Goal: Answer question/provide support

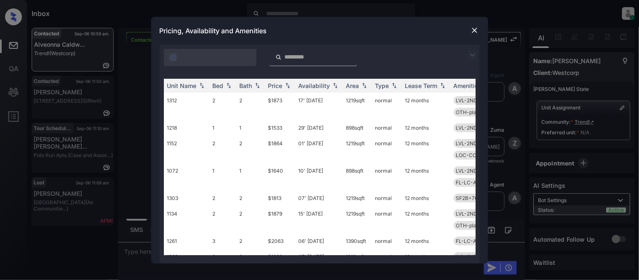
scroll to position [346, 0]
click at [475, 54] on img at bounding box center [473, 55] width 10 height 10
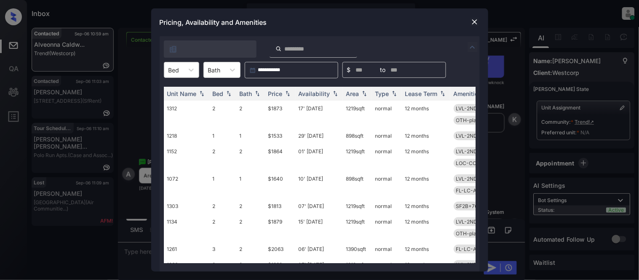
click at [185, 75] on div at bounding box center [191, 69] width 15 height 15
click at [170, 117] on div "3" at bounding box center [181, 120] width 35 height 15
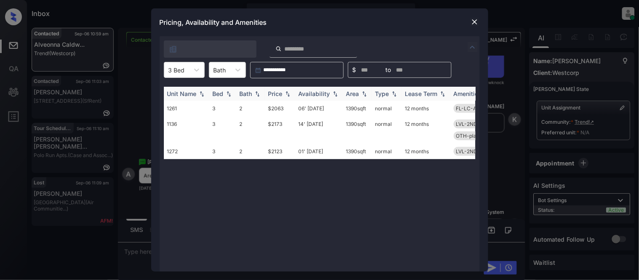
click at [285, 91] on img at bounding box center [288, 94] width 8 height 6
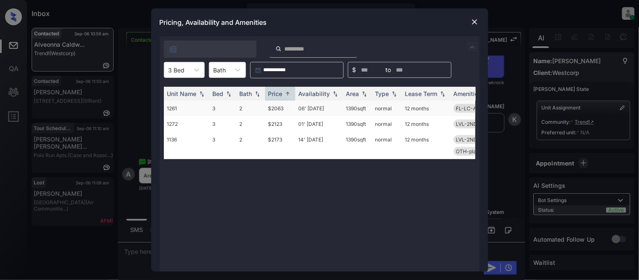
click at [279, 110] on td "$2063" at bounding box center [280, 109] width 30 height 16
drag, startPoint x: 279, startPoint y: 110, endPoint x: 436, endPoint y: 74, distance: 160.4
click at [279, 110] on td "$2063" at bounding box center [280, 109] width 30 height 16
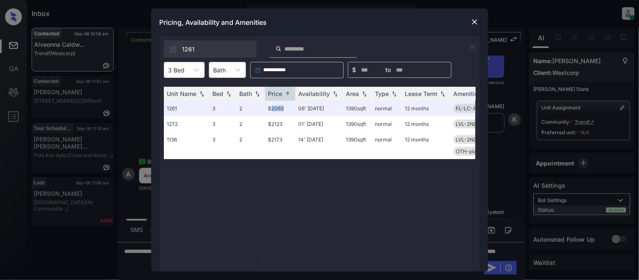
click at [470, 24] on div at bounding box center [475, 22] width 10 height 10
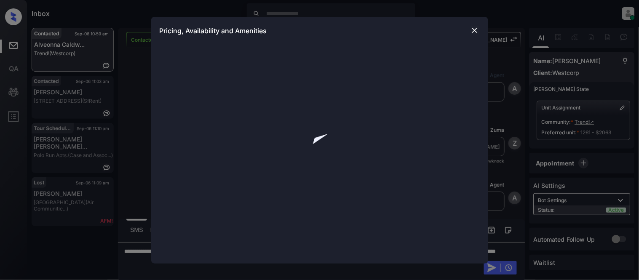
scroll to position [253, 0]
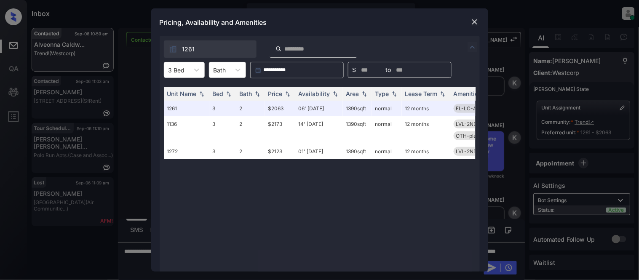
click at [473, 23] on img at bounding box center [475, 22] width 8 height 8
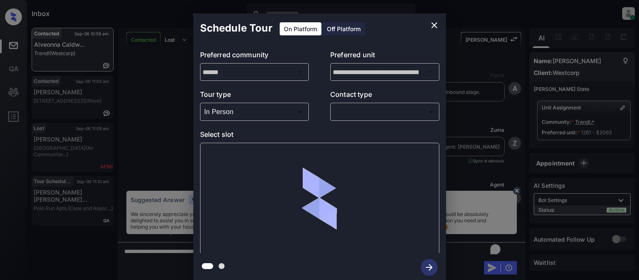
click at [354, 111] on body "Inbox [PERSON_NAME] Cataag Online Set yourself offline Set yourself on break Pr…" at bounding box center [319, 140] width 639 height 280
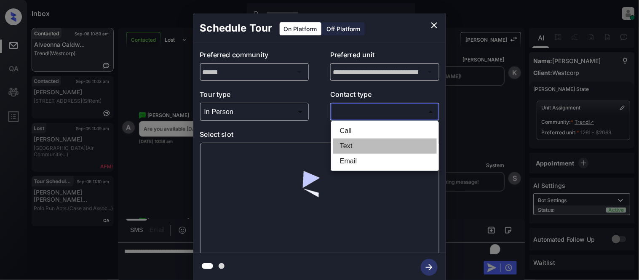
click at [344, 145] on li "Text" at bounding box center [385, 146] width 104 height 15
type input "****"
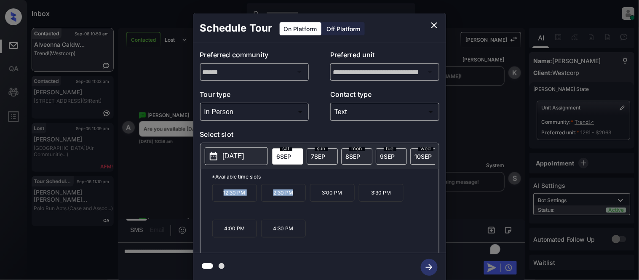
drag, startPoint x: 221, startPoint y: 199, endPoint x: 297, endPoint y: 200, distance: 76.7
click at [297, 200] on div "12:30 PM 2:30 PM 3:00 PM 3:30 PM 4:00 PM 4:30 PM" at bounding box center [325, 217] width 227 height 67
copy div "12:30 PM 2:30 PM"
click at [431, 24] on icon "close" at bounding box center [434, 25] width 10 height 10
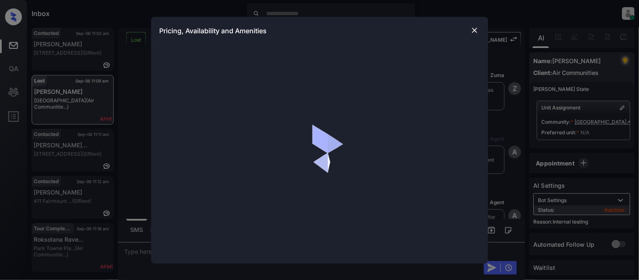
scroll to position [6904, 0]
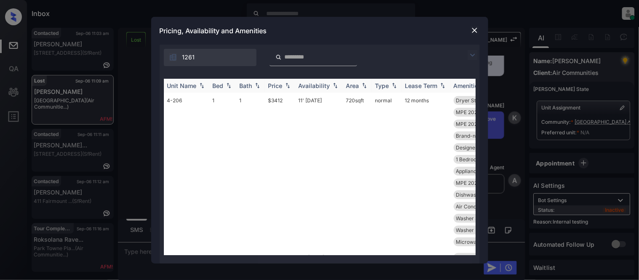
click at [355, 87] on div "Area" at bounding box center [352, 85] width 13 height 7
click at [357, 83] on div "Area" at bounding box center [352, 85] width 13 height 7
click at [357, 88] on div "Area" at bounding box center [352, 85] width 13 height 7
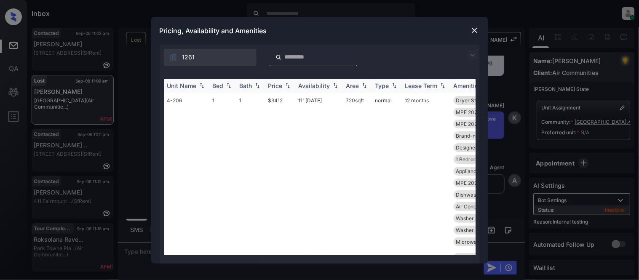
click at [357, 88] on div "Area" at bounding box center [352, 85] width 13 height 7
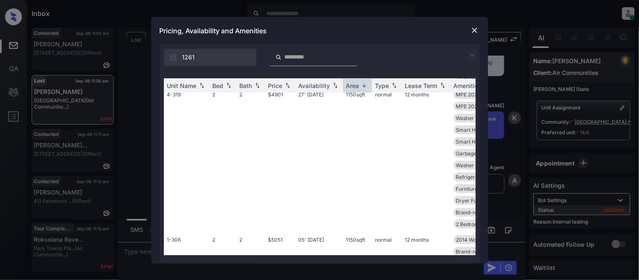
scroll to position [231, 0]
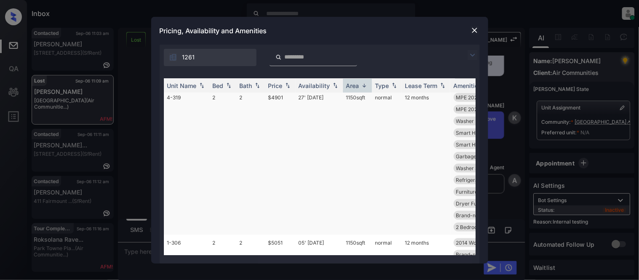
click at [359, 96] on td "1150 sqft" at bounding box center [357, 162] width 29 height 145
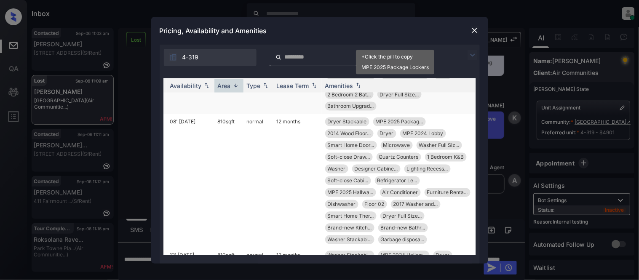
scroll to position [1214, 135]
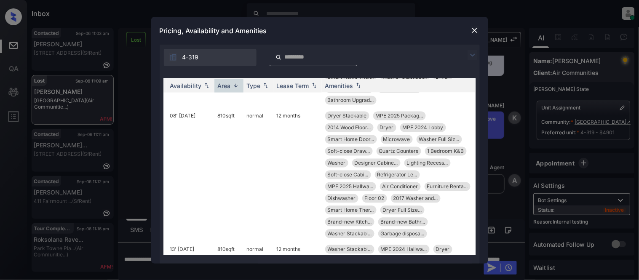
click at [472, 31] on img at bounding box center [475, 30] width 8 height 8
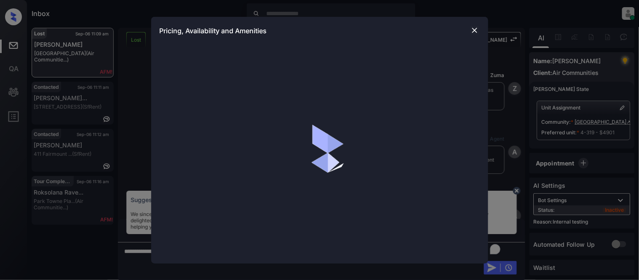
scroll to position [6904, 0]
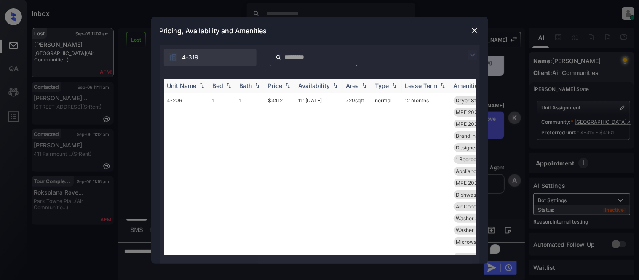
click at [364, 86] on img at bounding box center [364, 86] width 8 height 6
click at [355, 91] on th "Area" at bounding box center [357, 86] width 29 height 14
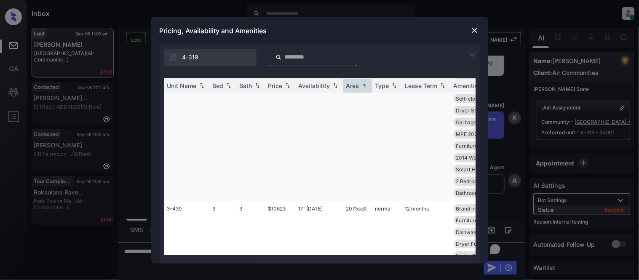
scroll to position [4112, 0]
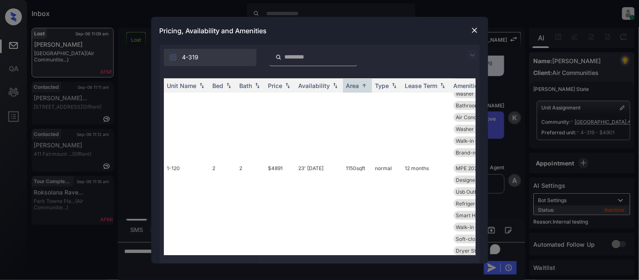
click at [473, 31] on img at bounding box center [475, 30] width 8 height 8
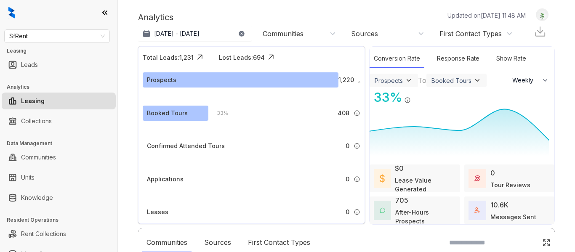
select select "******"
click at [52, 40] on span "SfRent" at bounding box center [57, 36] width 96 height 13
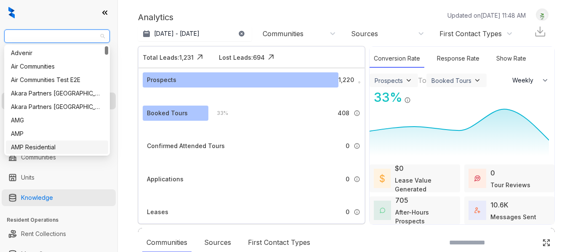
click at [48, 194] on link "Knowledge" at bounding box center [37, 198] width 32 height 17
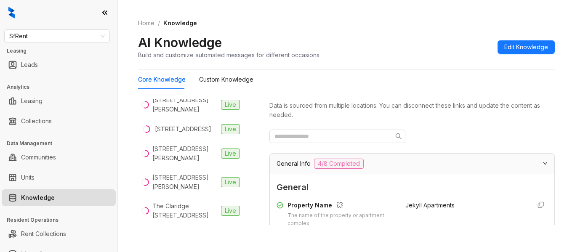
scroll to position [295, 0]
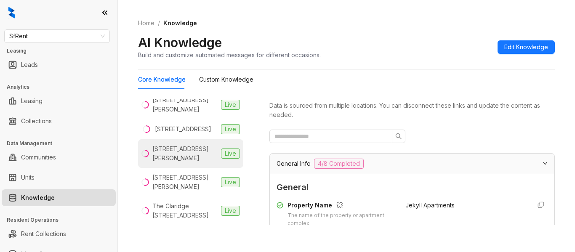
click at [171, 161] on div "[STREET_ADDRESS][PERSON_NAME]" at bounding box center [184, 153] width 65 height 19
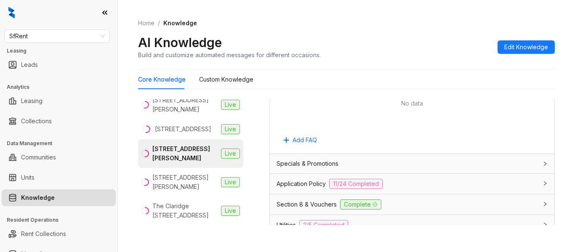
scroll to position [590, 0]
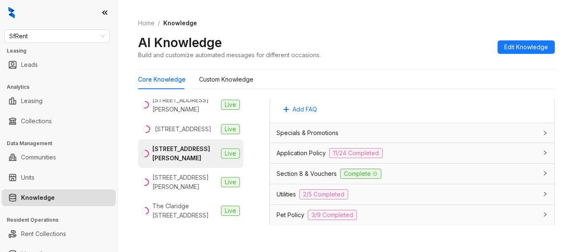
click at [302, 133] on span "Specials & Promotions" at bounding box center [308, 132] width 62 height 9
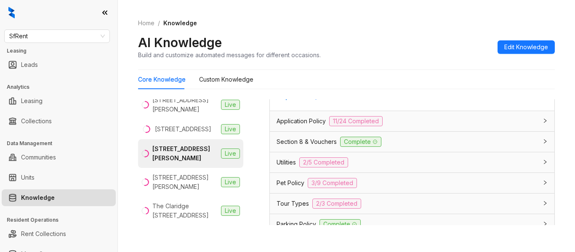
scroll to position [969, 0]
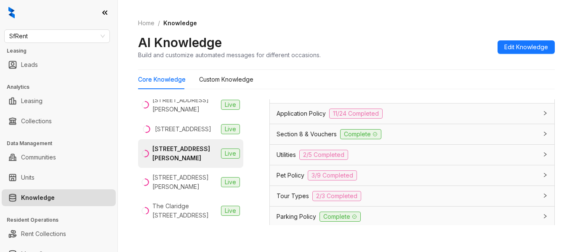
click at [300, 139] on span "Section 8 & Vouchers" at bounding box center [307, 134] width 60 height 9
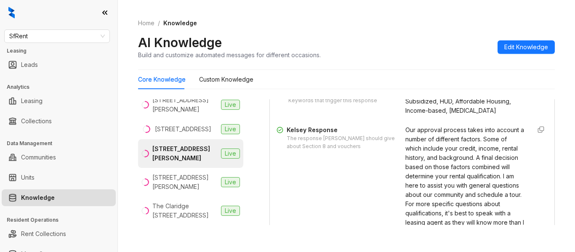
scroll to position [1053, 0]
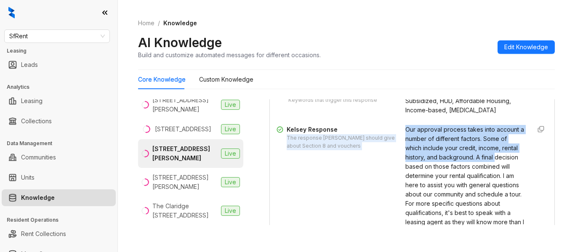
drag, startPoint x: 391, startPoint y: 144, endPoint x: 452, endPoint y: 181, distance: 70.9
click at [452, 181] on div "[PERSON_NAME] Response The response [PERSON_NAME] should give about Section 8 a…" at bounding box center [412, 185] width 271 height 120
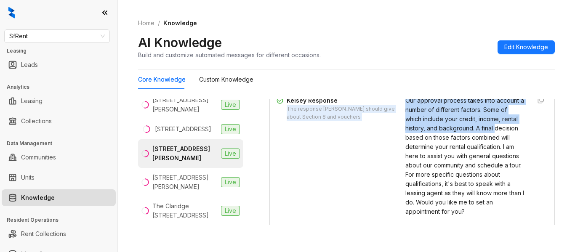
scroll to position [1095, 0]
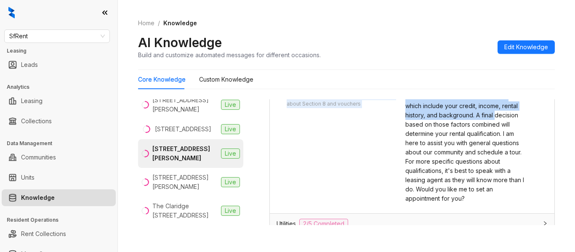
click at [538, 91] on icon "button" at bounding box center [541, 87] width 7 height 7
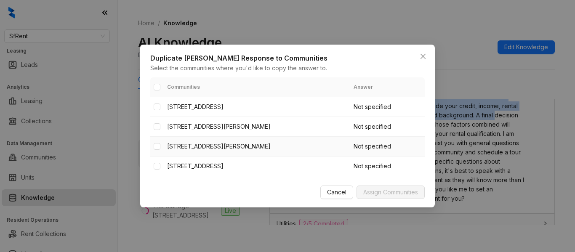
scroll to position [0, 0]
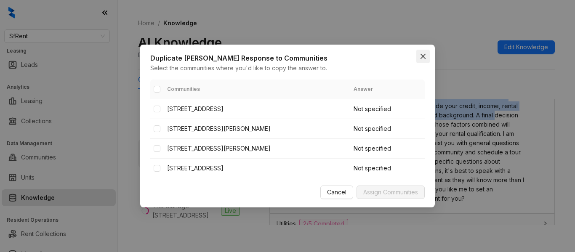
click at [417, 55] on span "Close" at bounding box center [423, 56] width 13 height 7
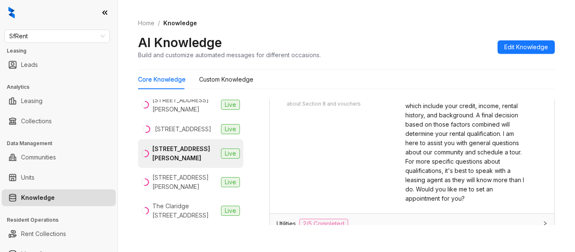
click at [431, 187] on span "Our approval process takes into account a number of different factors. Some of …" at bounding box center [465, 143] width 119 height 118
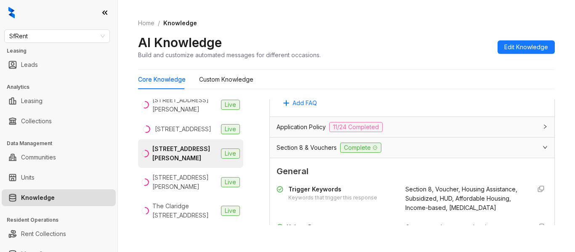
scroll to position [1038, 0]
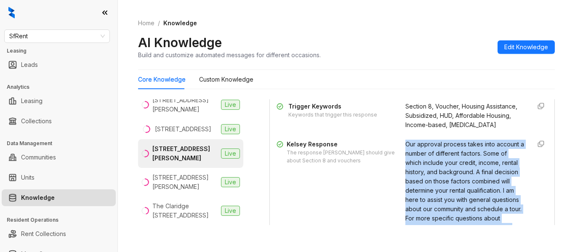
drag, startPoint x: 460, startPoint y: 150, endPoint x: 391, endPoint y: 160, distance: 69.8
click at [391, 160] on div "Trigger Keywords Keywords that trigger this response Section 8, Voucher, Housin…" at bounding box center [412, 181] width 271 height 165
copy span "Our approval process takes into account a number of different factors. Some of …"
